Goal: Browse casually

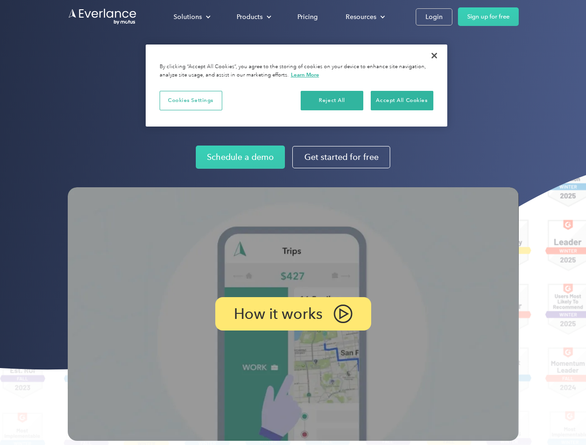
click at [293, 223] on img at bounding box center [293, 314] width 451 height 254
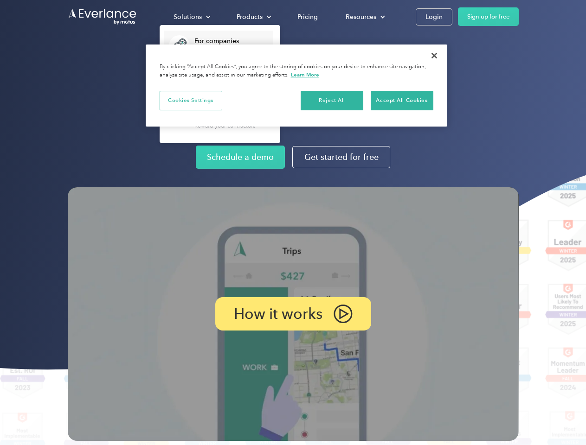
click at [192, 17] on div "Solutions" at bounding box center [187, 17] width 28 height 12
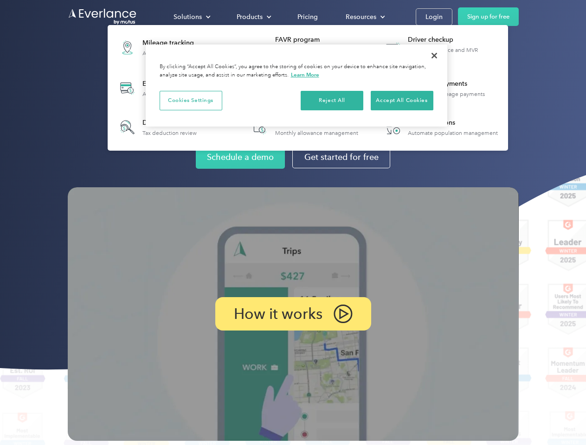
click at [253, 17] on div "Products" at bounding box center [250, 17] width 26 height 12
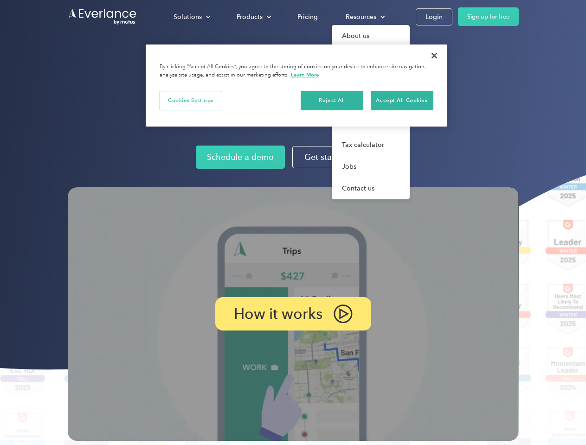
click at [364, 17] on div "Resources" at bounding box center [361, 17] width 31 height 12
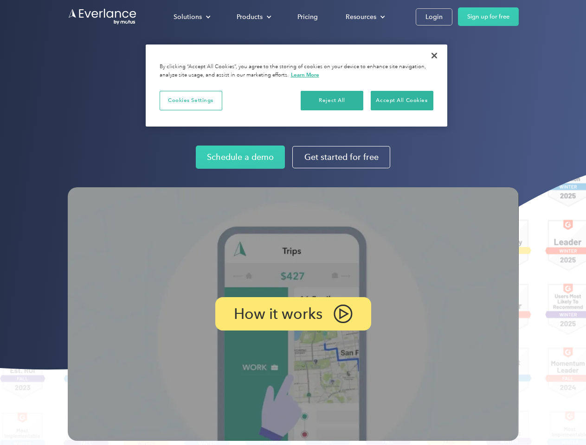
click at [293, 314] on p "How it works" at bounding box center [278, 313] width 89 height 11
click at [191, 100] on button "Cookies Settings" at bounding box center [191, 100] width 63 height 19
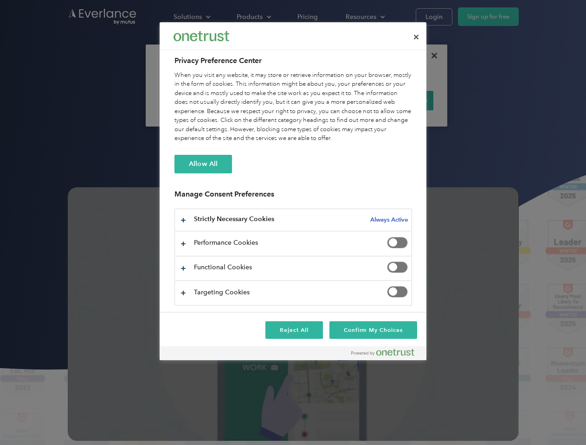
click at [332, 100] on div "When you visit any website, it may store or retrieve information on your browse…" at bounding box center [292, 107] width 237 height 72
click at [402, 100] on div "When you visit any website, it may store or retrieve information on your browse…" at bounding box center [292, 107] width 237 height 72
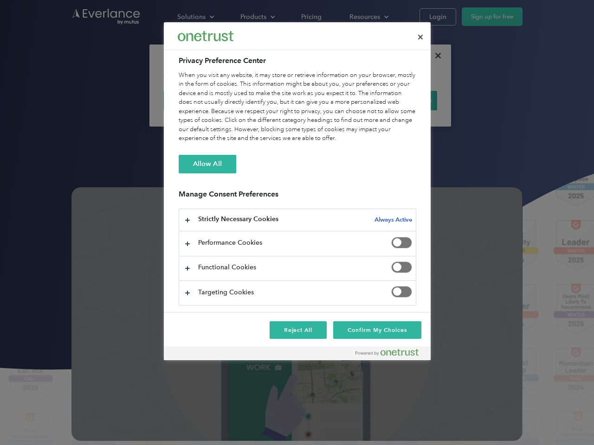
click at [434, 56] on div at bounding box center [297, 222] width 594 height 445
